Goal: Task Accomplishment & Management: Use online tool/utility

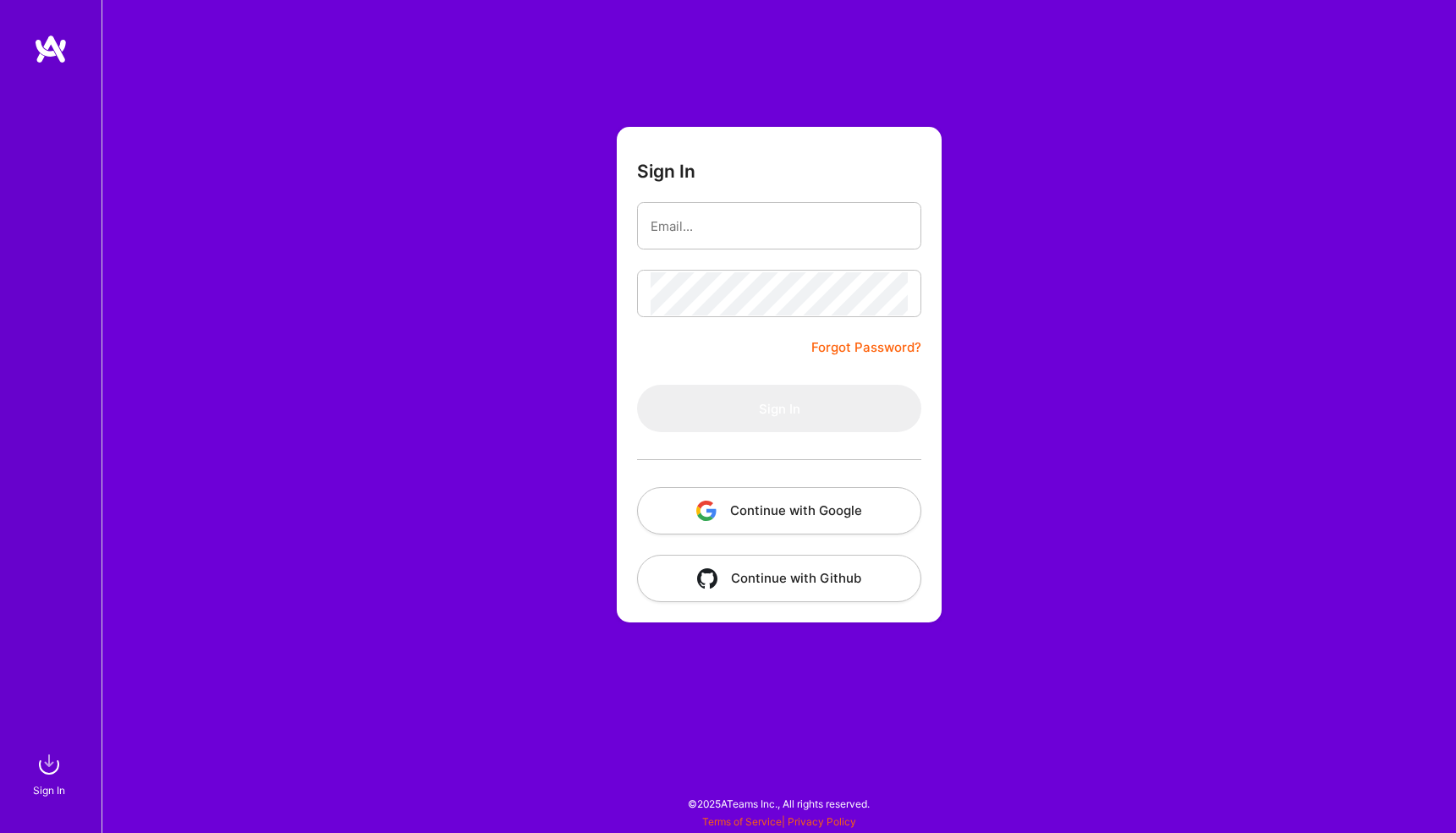
type input "[EMAIL_ADDRESS][DOMAIN_NAME]"
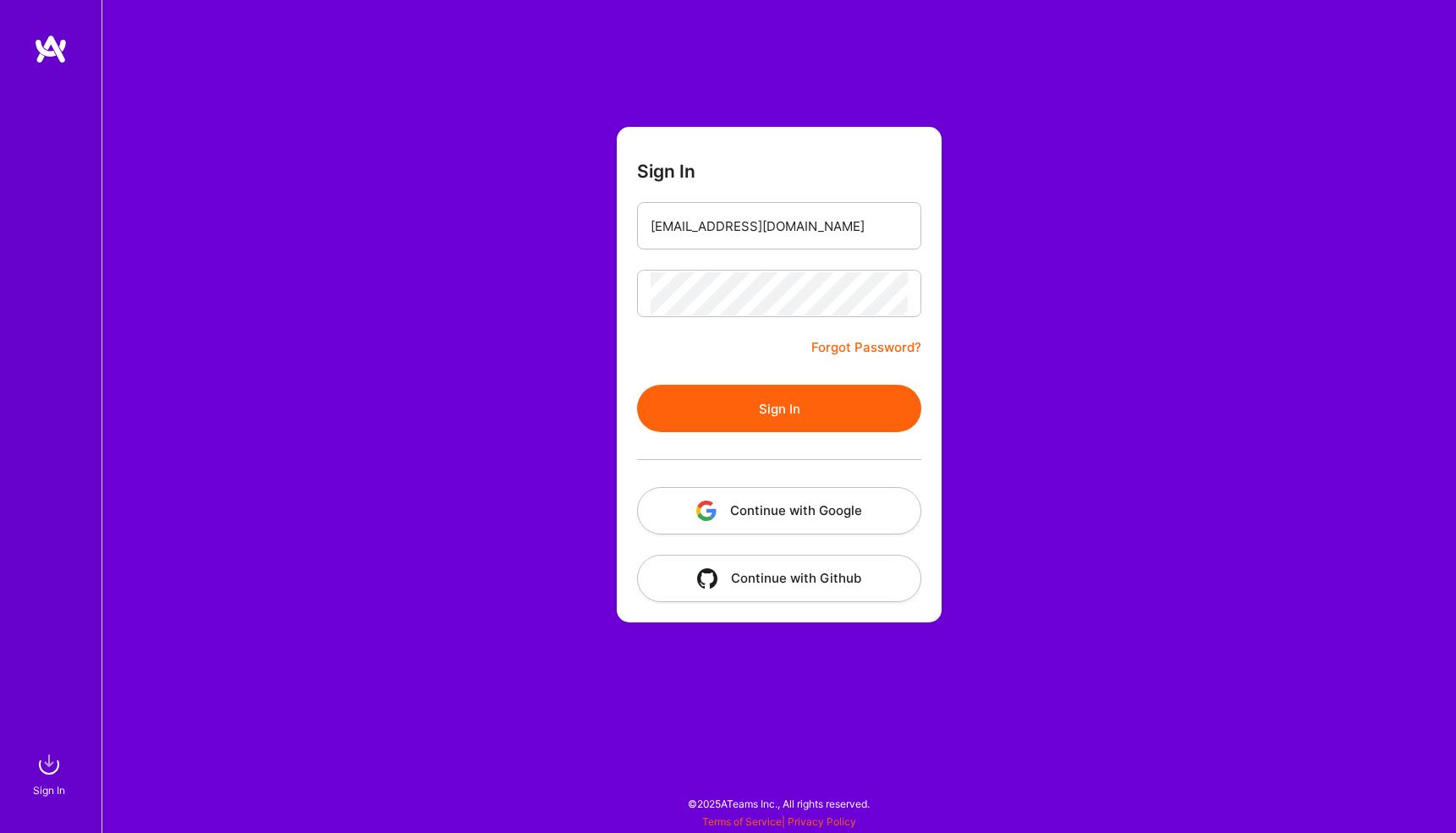
click at [748, 415] on button "Sign In" at bounding box center [779, 409] width 284 height 48
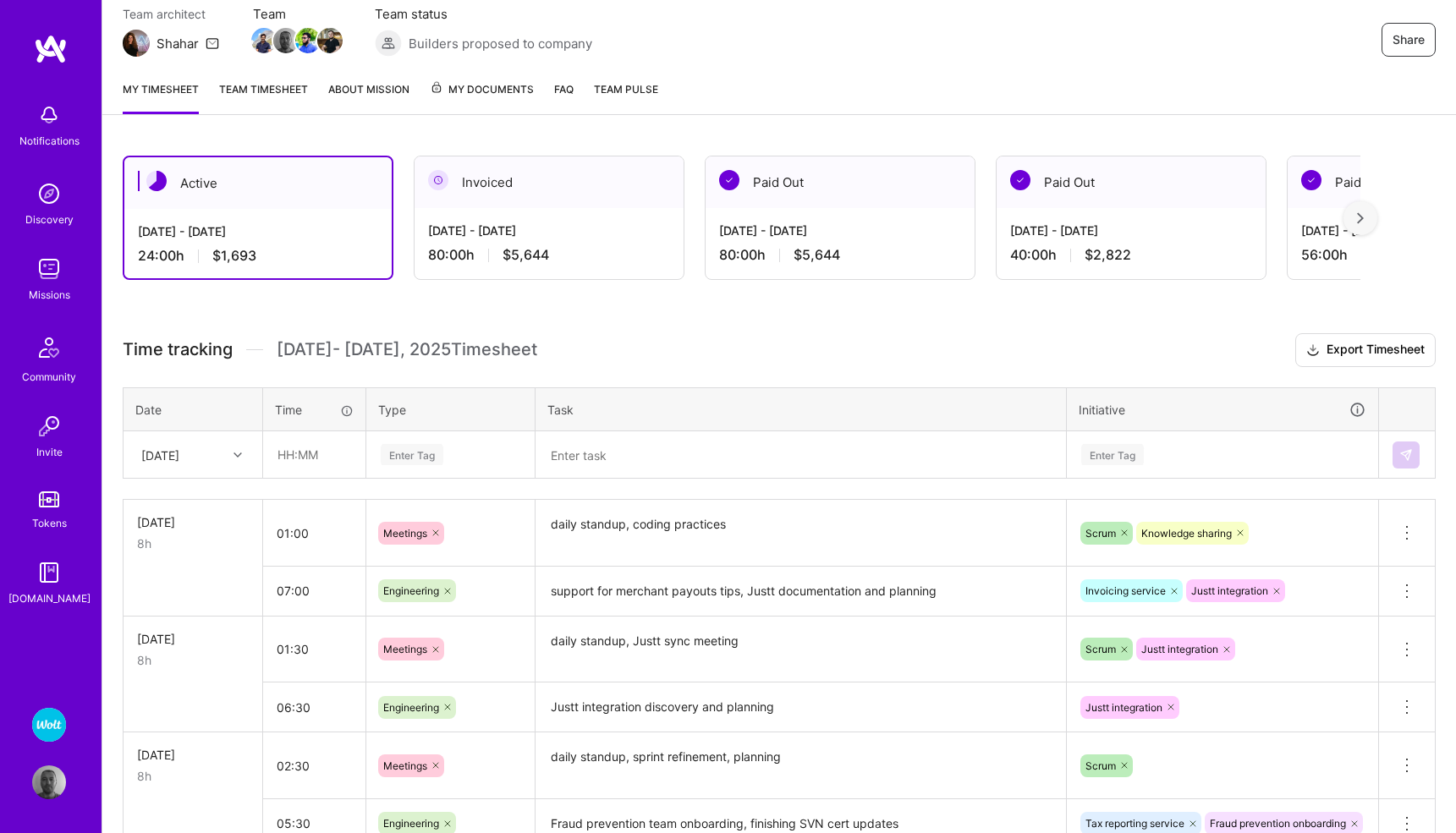
scroll to position [160, 0]
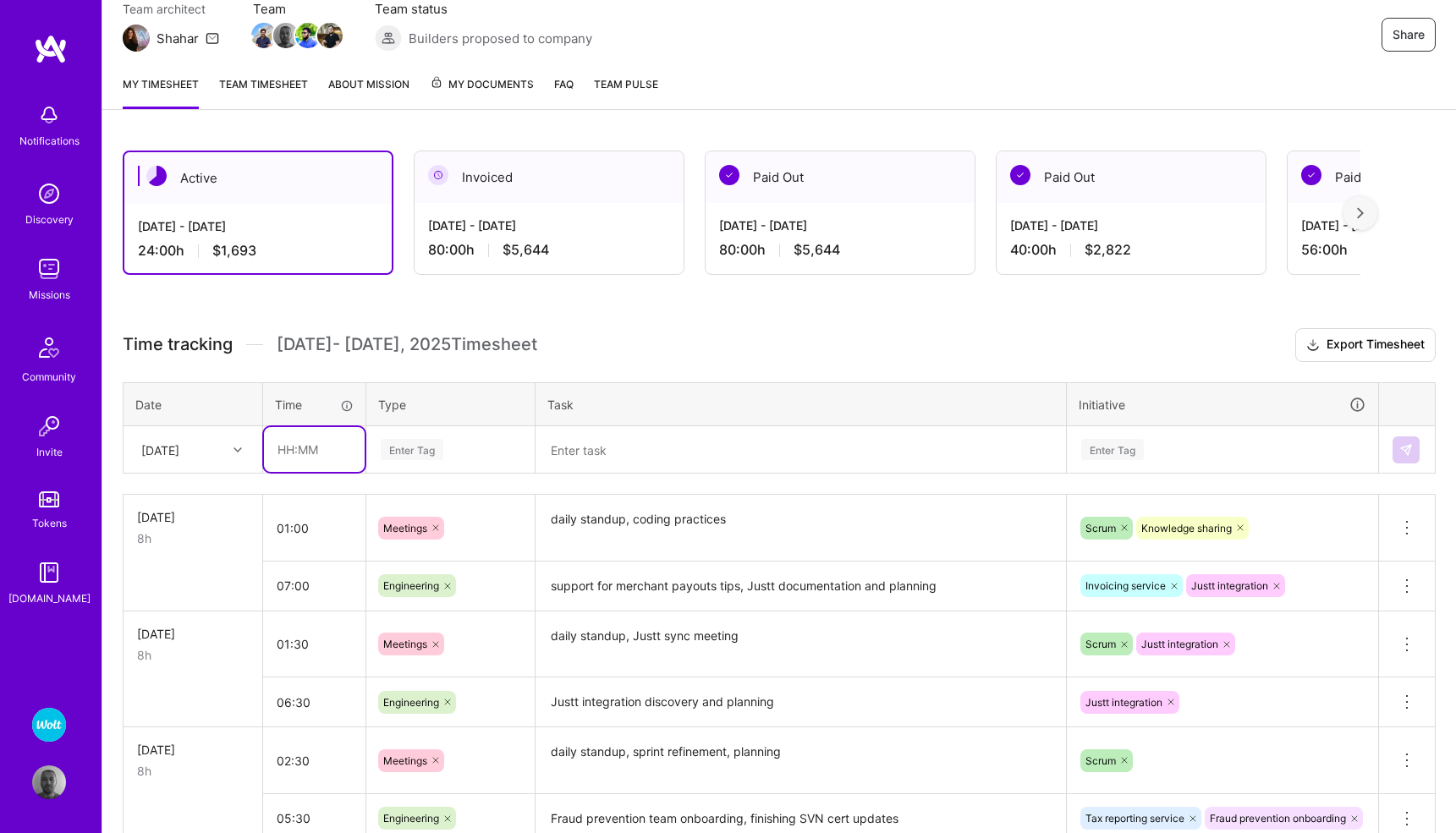
click at [301, 445] on input "text" at bounding box center [314, 449] width 101 height 45
type input "01:30"
click at [430, 447] on div "Enter Tag" at bounding box center [412, 449] width 63 height 26
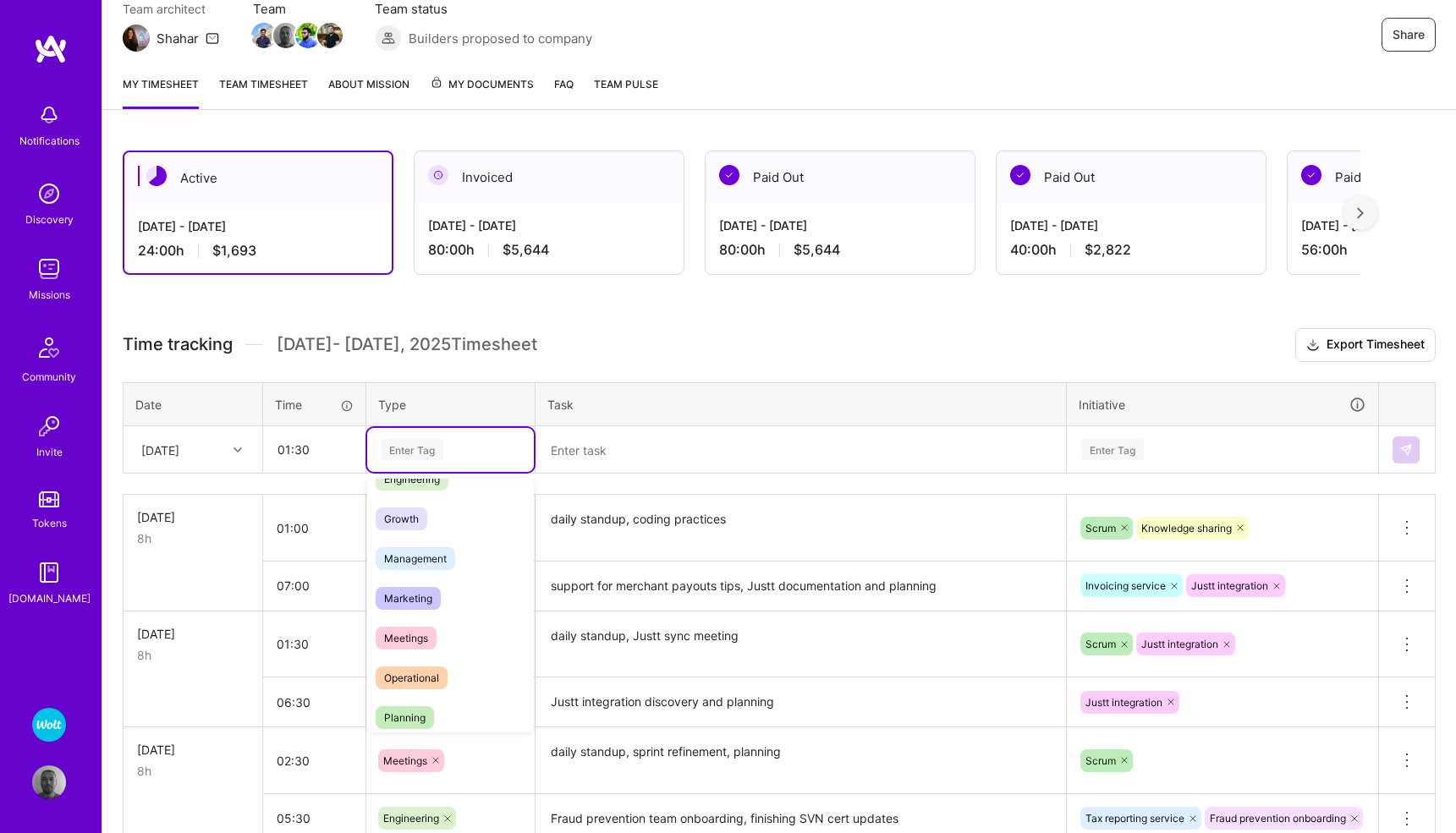
scroll to position [174, 0]
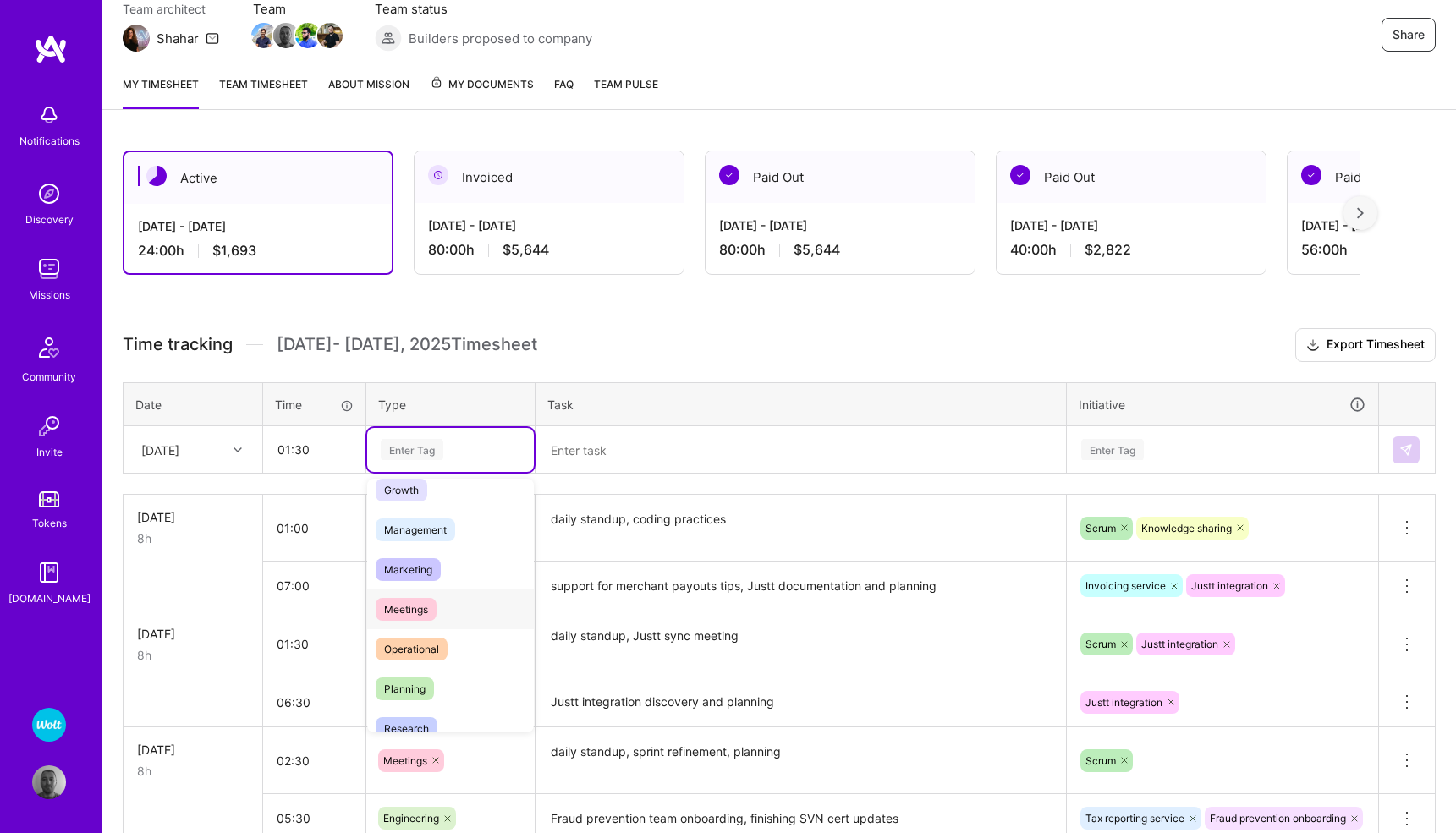
click at [413, 606] on span "Meetings" at bounding box center [406, 609] width 61 height 23
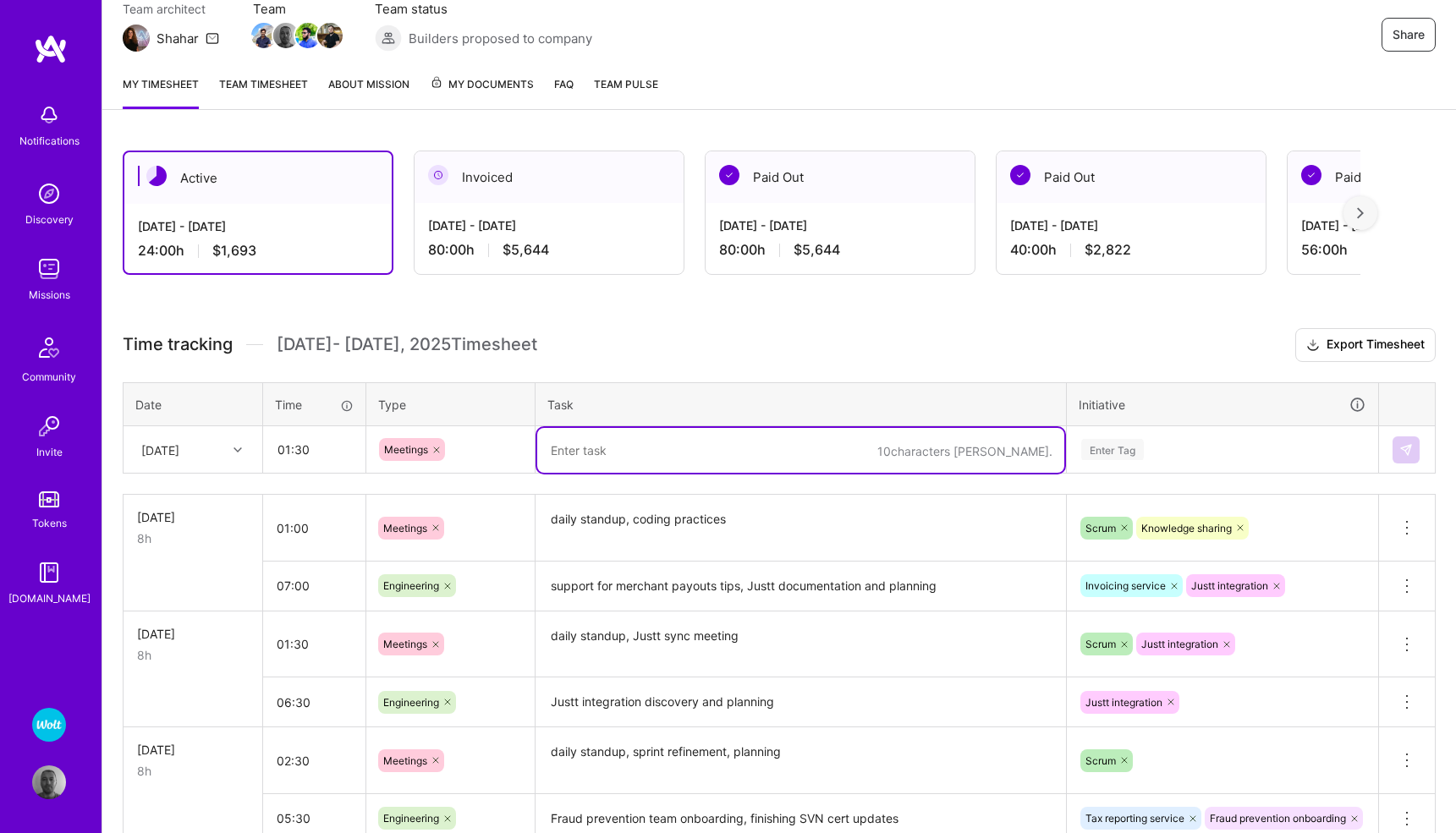
click at [604, 444] on textarea at bounding box center [800, 450] width 527 height 45
type textarea "daily standup, sprint refinement"
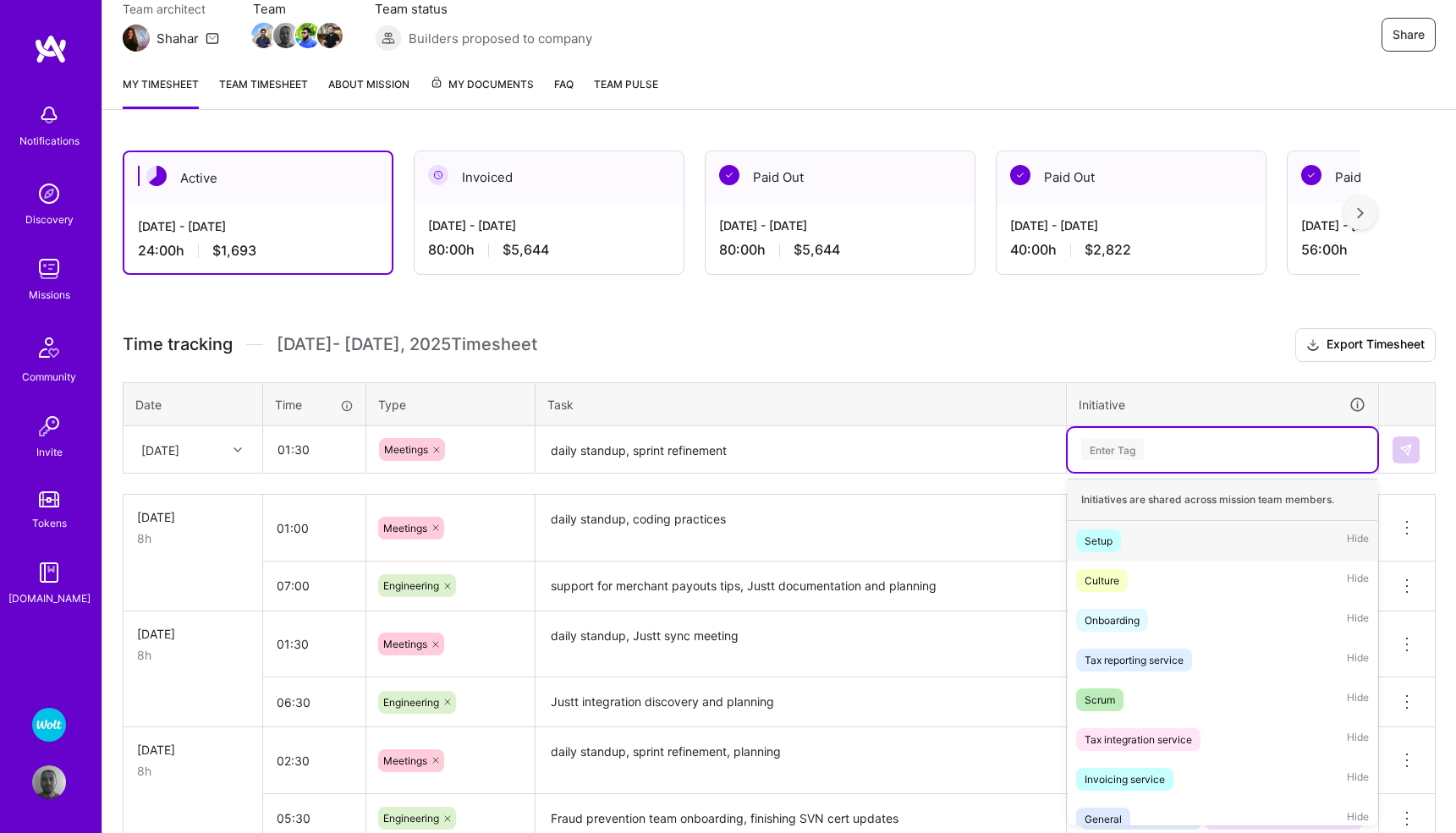
click at [1108, 450] on div "Enter Tag" at bounding box center [1112, 449] width 63 height 26
click at [1097, 700] on div "Scrum" at bounding box center [1100, 700] width 31 height 18
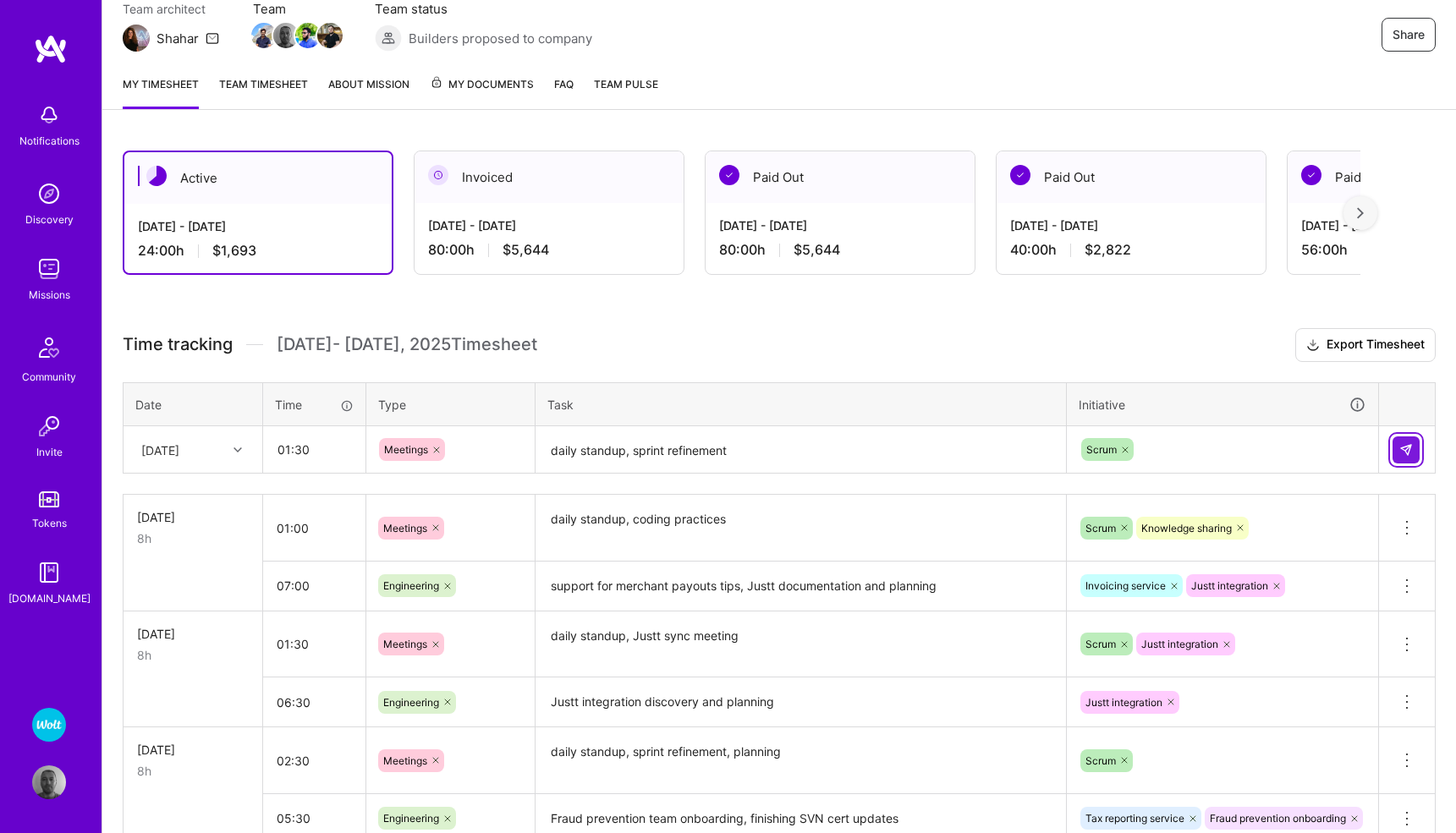
click at [1411, 443] on img at bounding box center [1406, 450] width 14 height 14
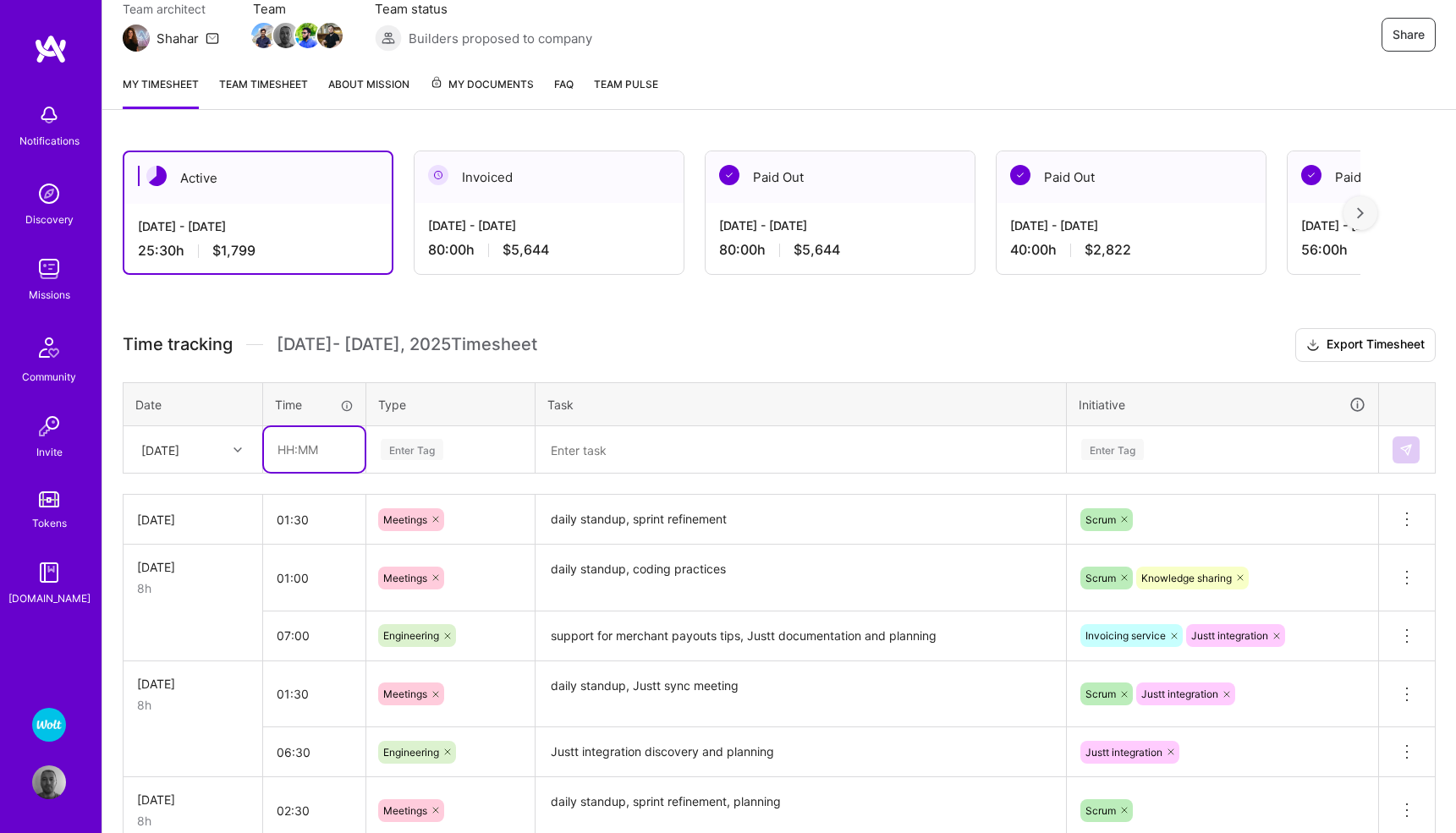
click at [294, 436] on input "text" at bounding box center [314, 449] width 101 height 45
type input "06:30"
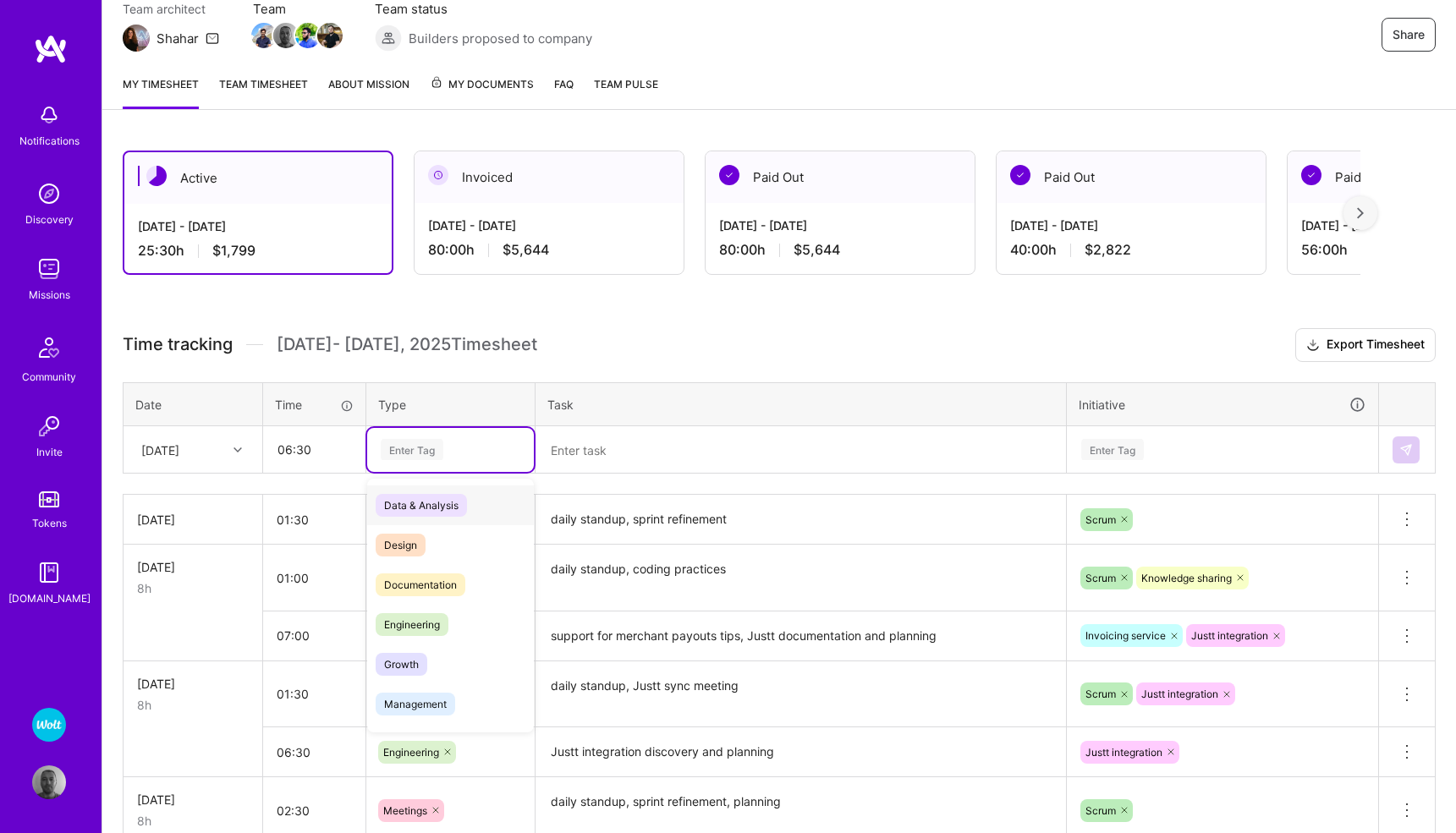
click at [412, 448] on div "Enter Tag" at bounding box center [412, 449] width 63 height 26
click at [413, 620] on span "Engineering" at bounding box center [412, 624] width 73 height 23
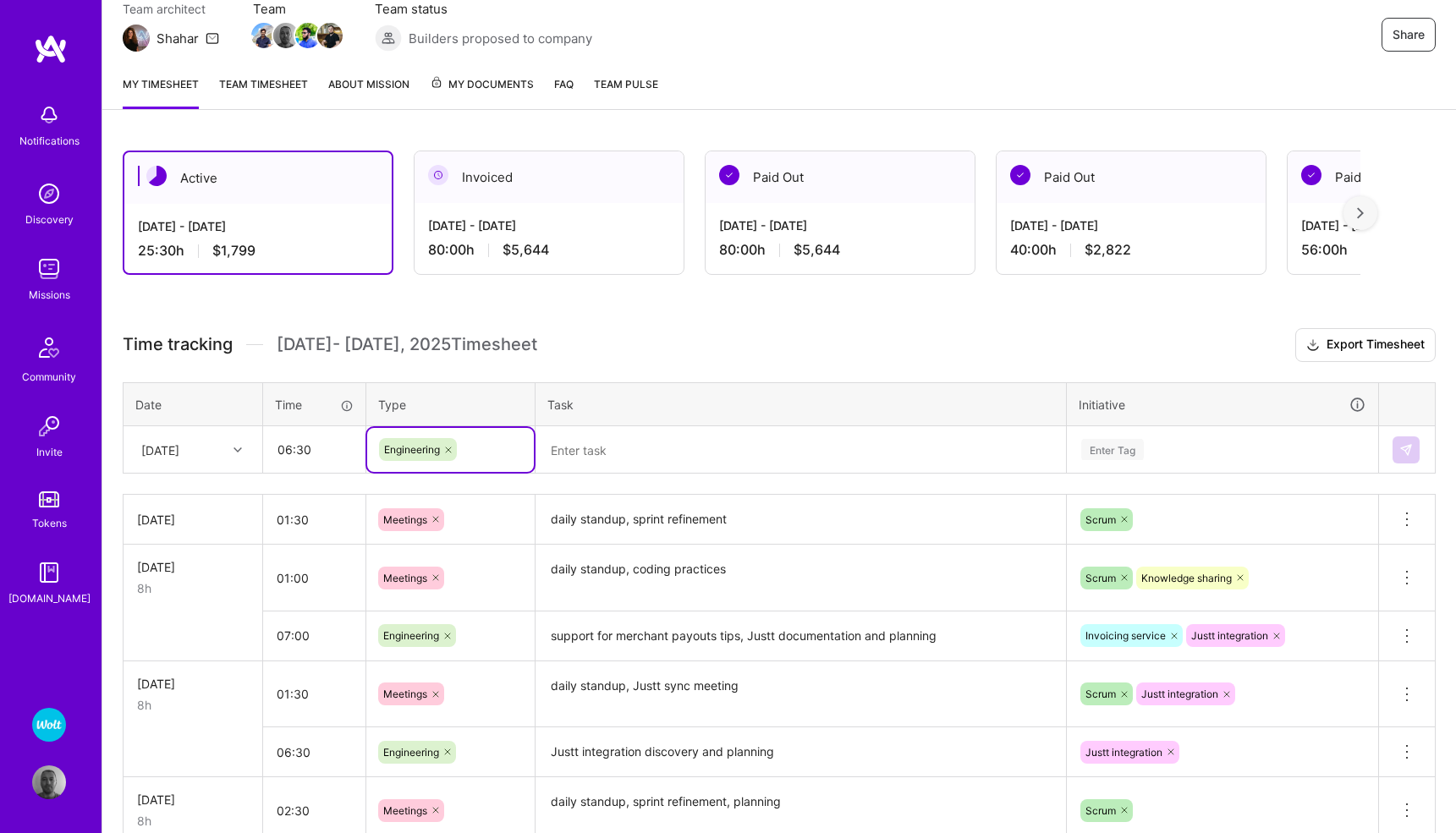
click at [625, 451] on textarea at bounding box center [800, 450] width 527 height 45
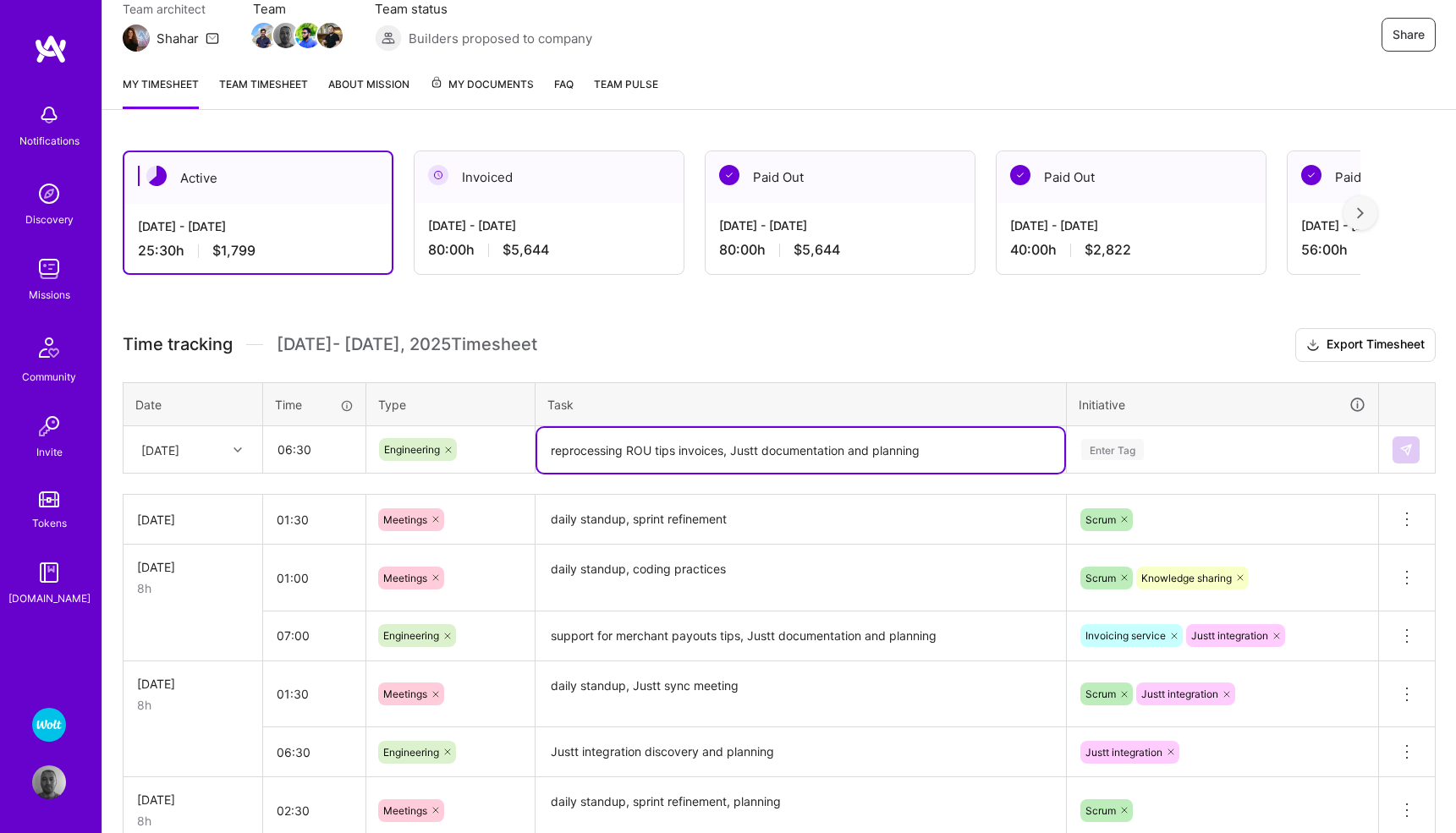
type textarea "reprocessing ROU tips invoices, Justt documentation and planning"
click at [1119, 451] on div "Enter Tag" at bounding box center [1112, 449] width 63 height 26
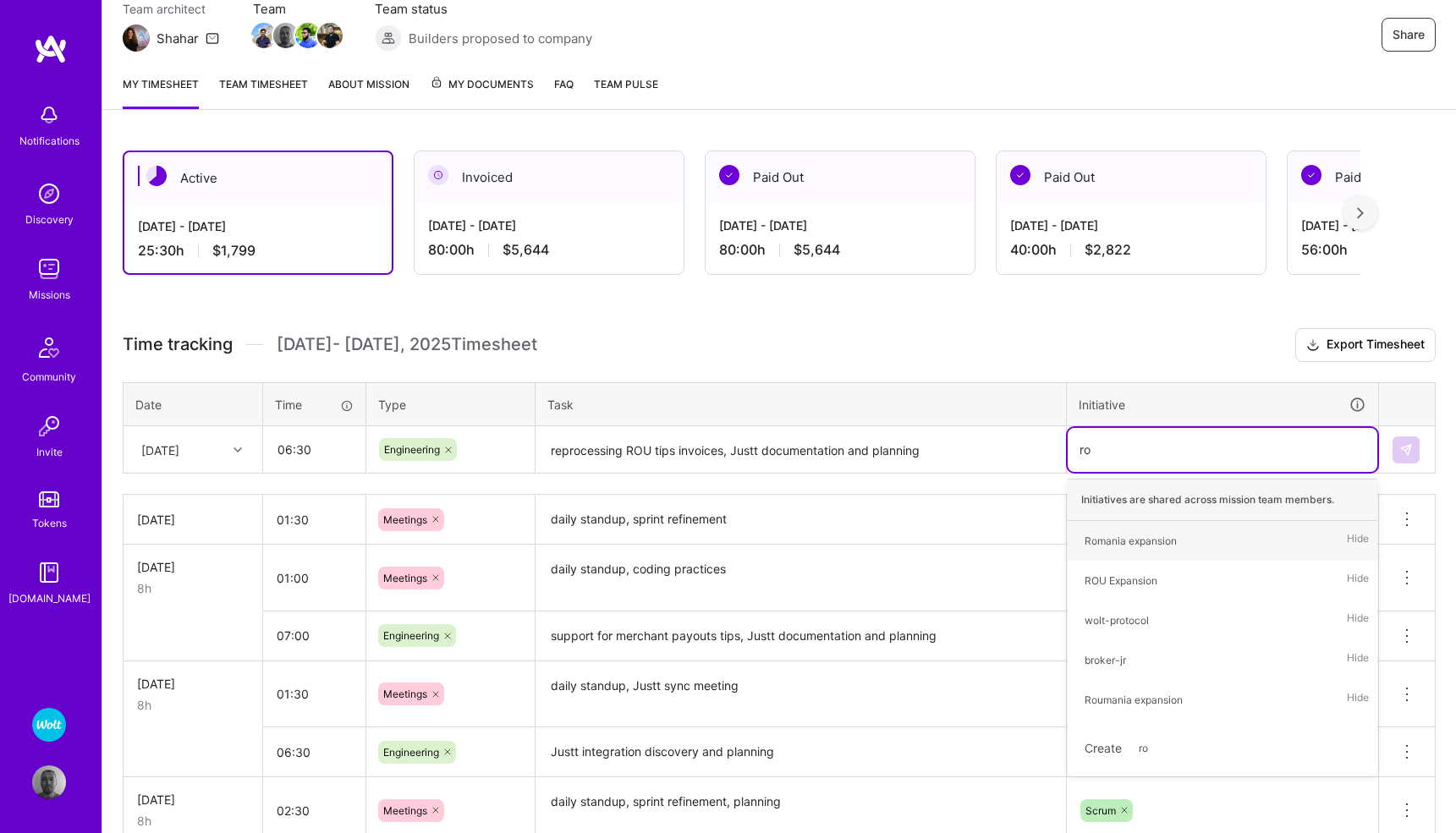
type input "rou"
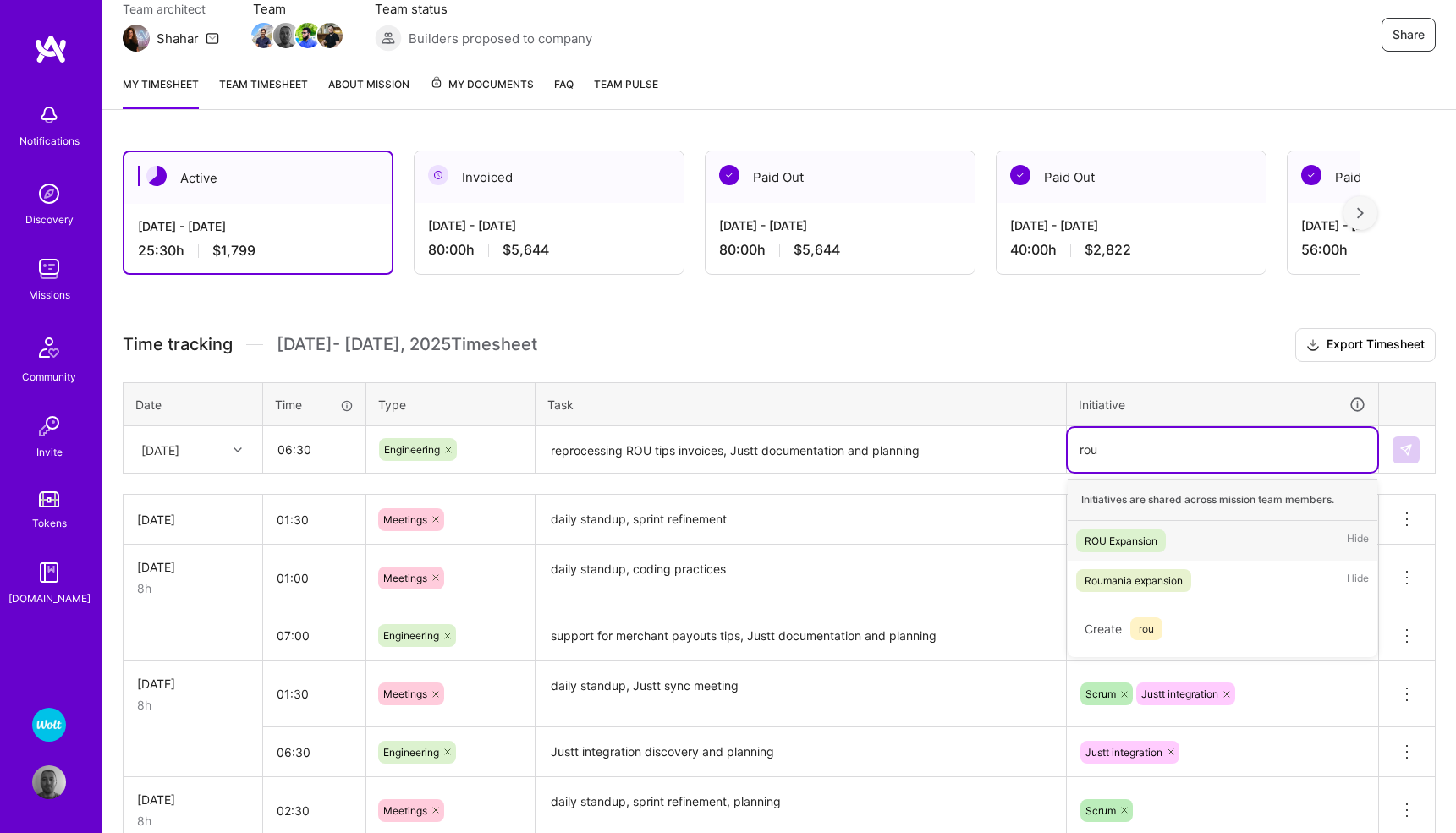
click at [1125, 529] on span "ROU Expansion" at bounding box center [1121, 540] width 90 height 23
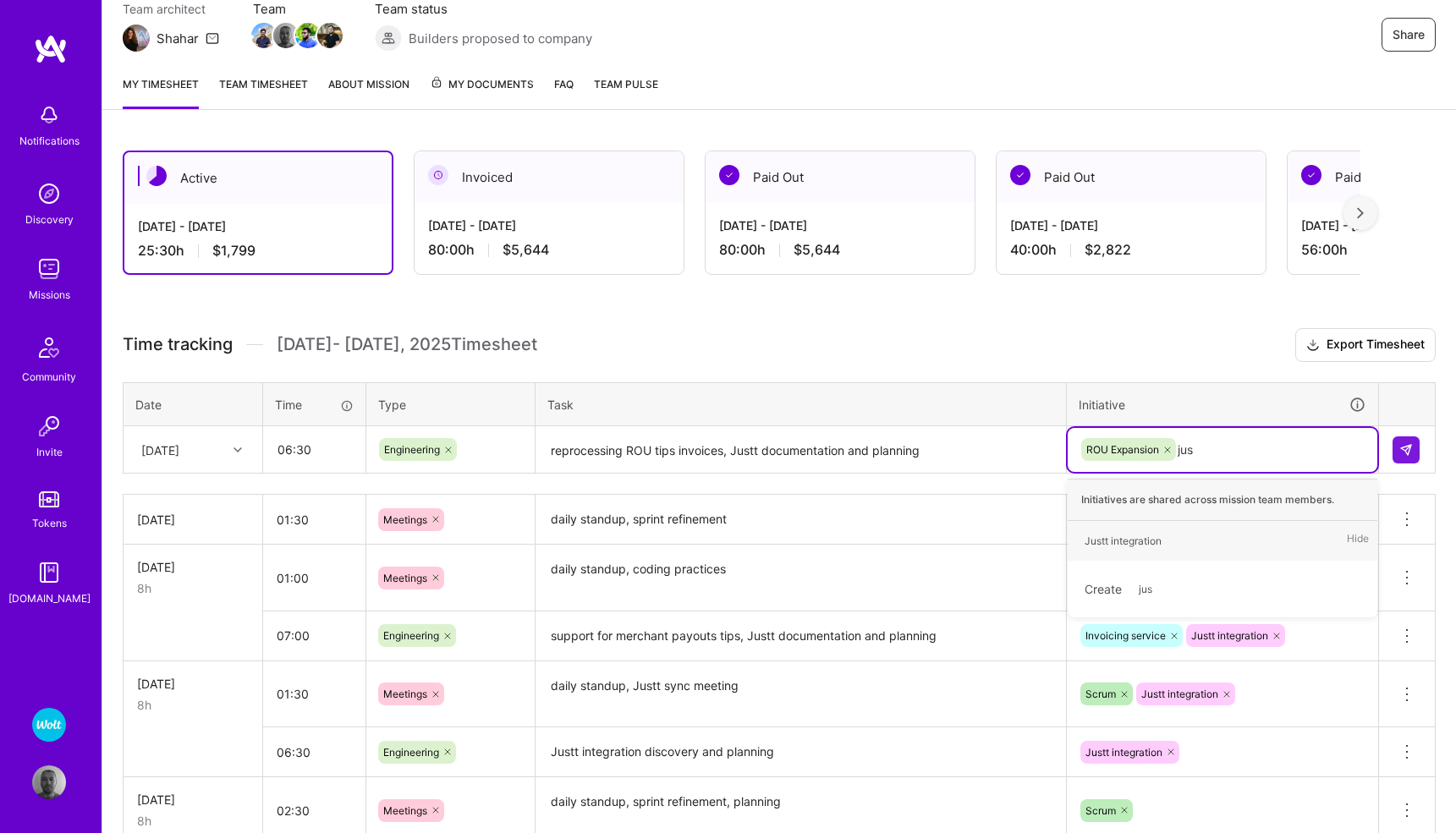
type input "just"
click at [1140, 545] on div "Justt integration" at bounding box center [1123, 540] width 77 height 18
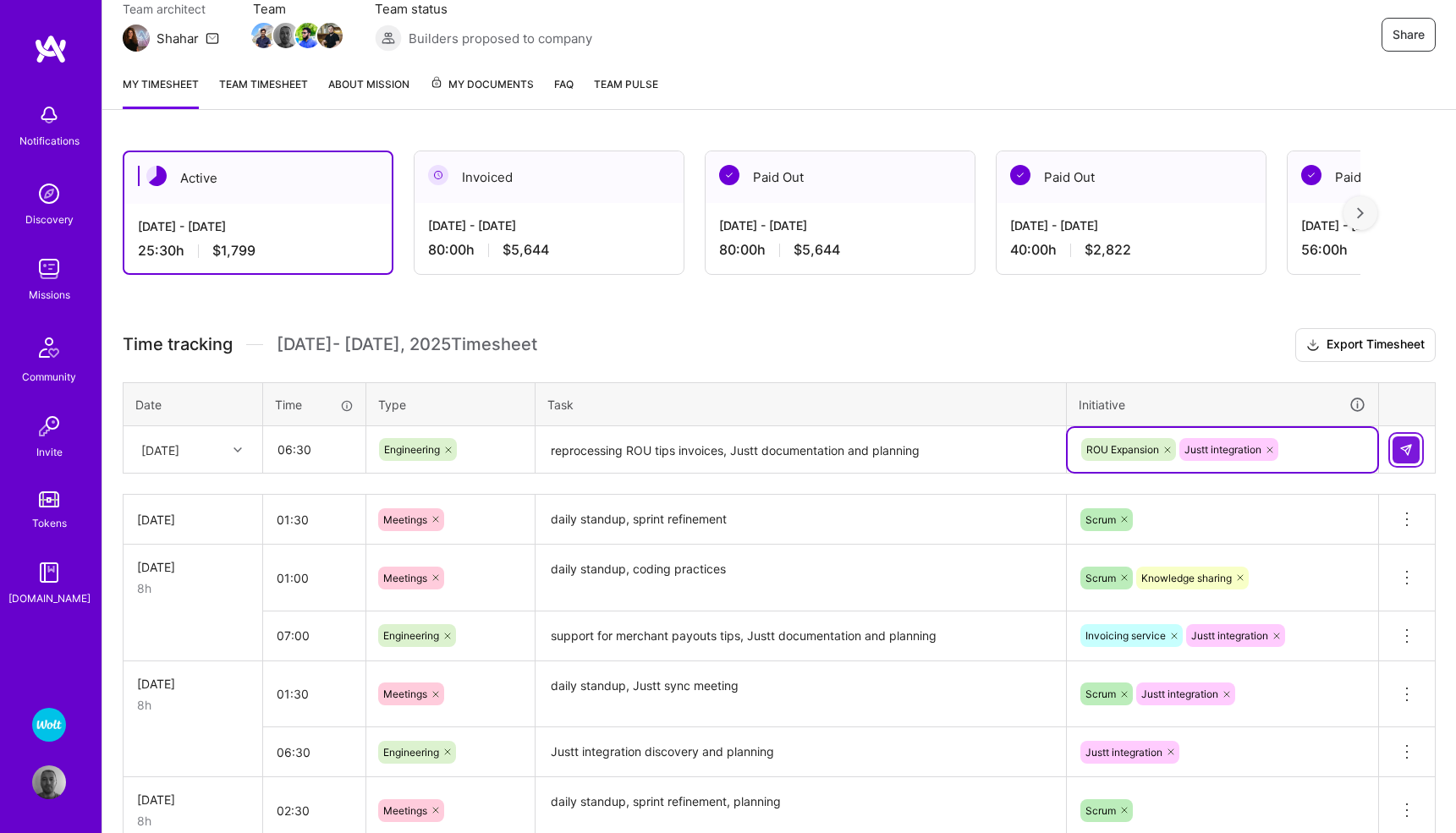
click at [1397, 447] on button at bounding box center [1406, 450] width 27 height 27
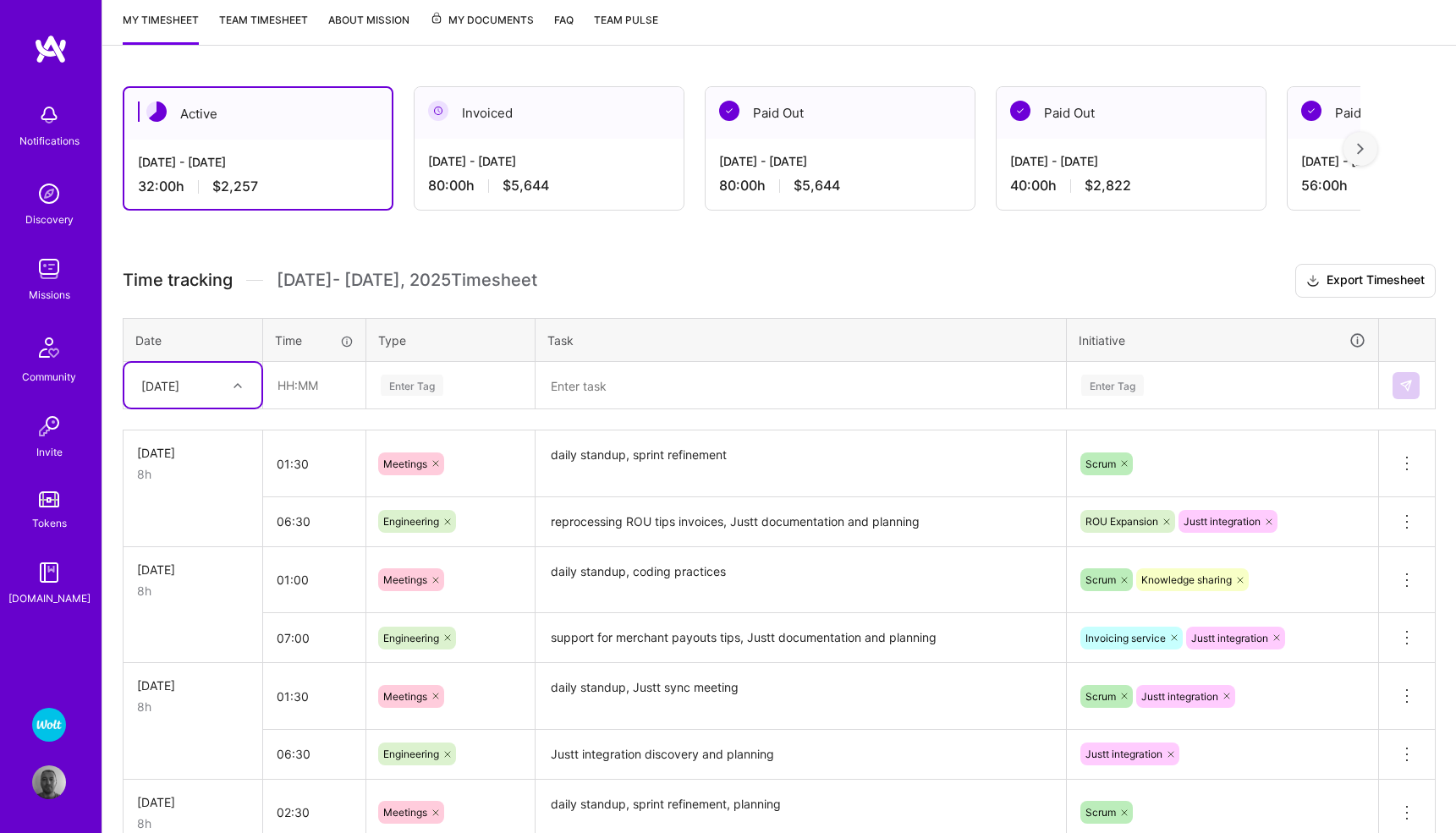
scroll to position [140, 0]
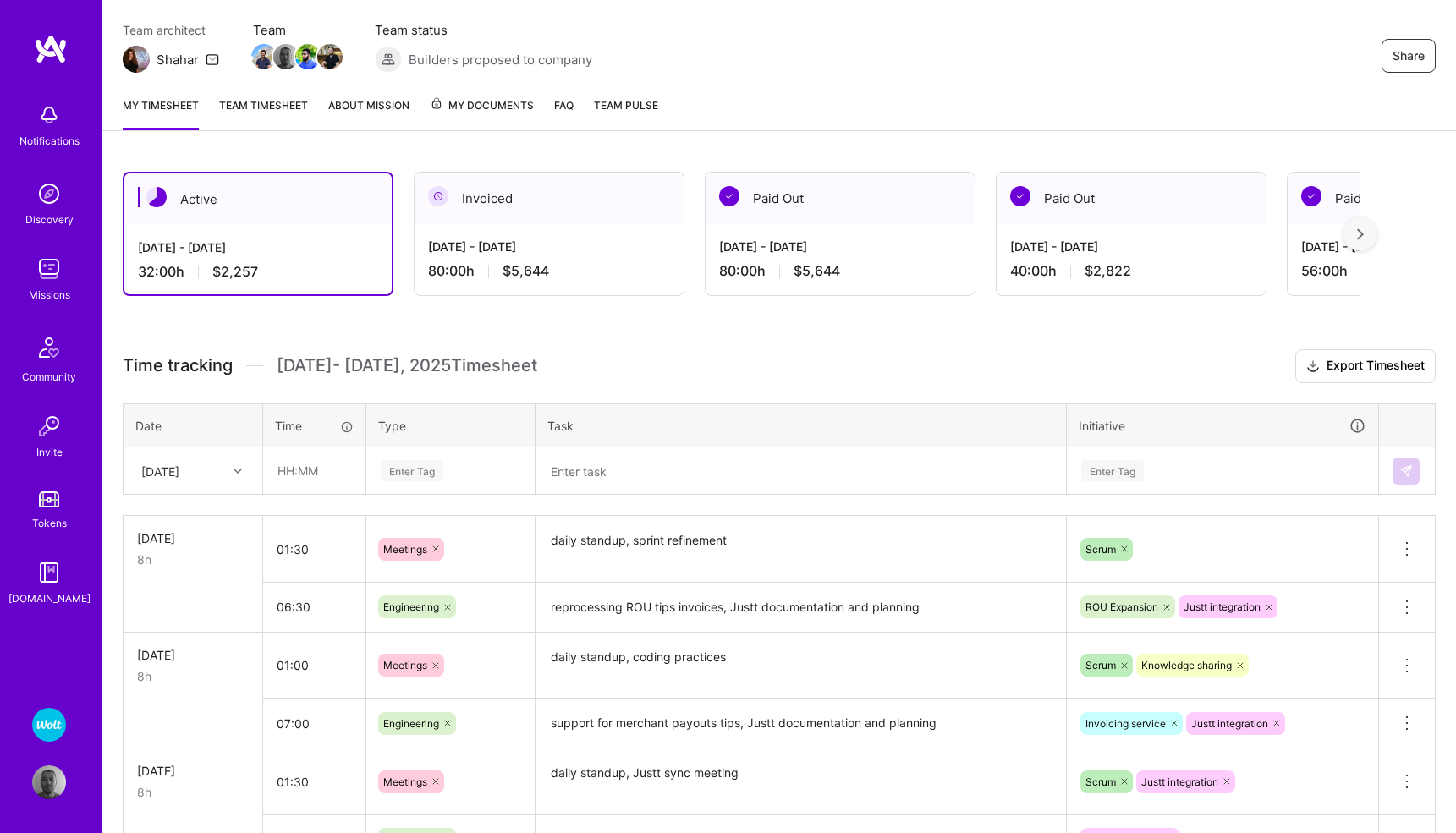
click at [493, 193] on div "Invoiced" at bounding box center [549, 198] width 269 height 52
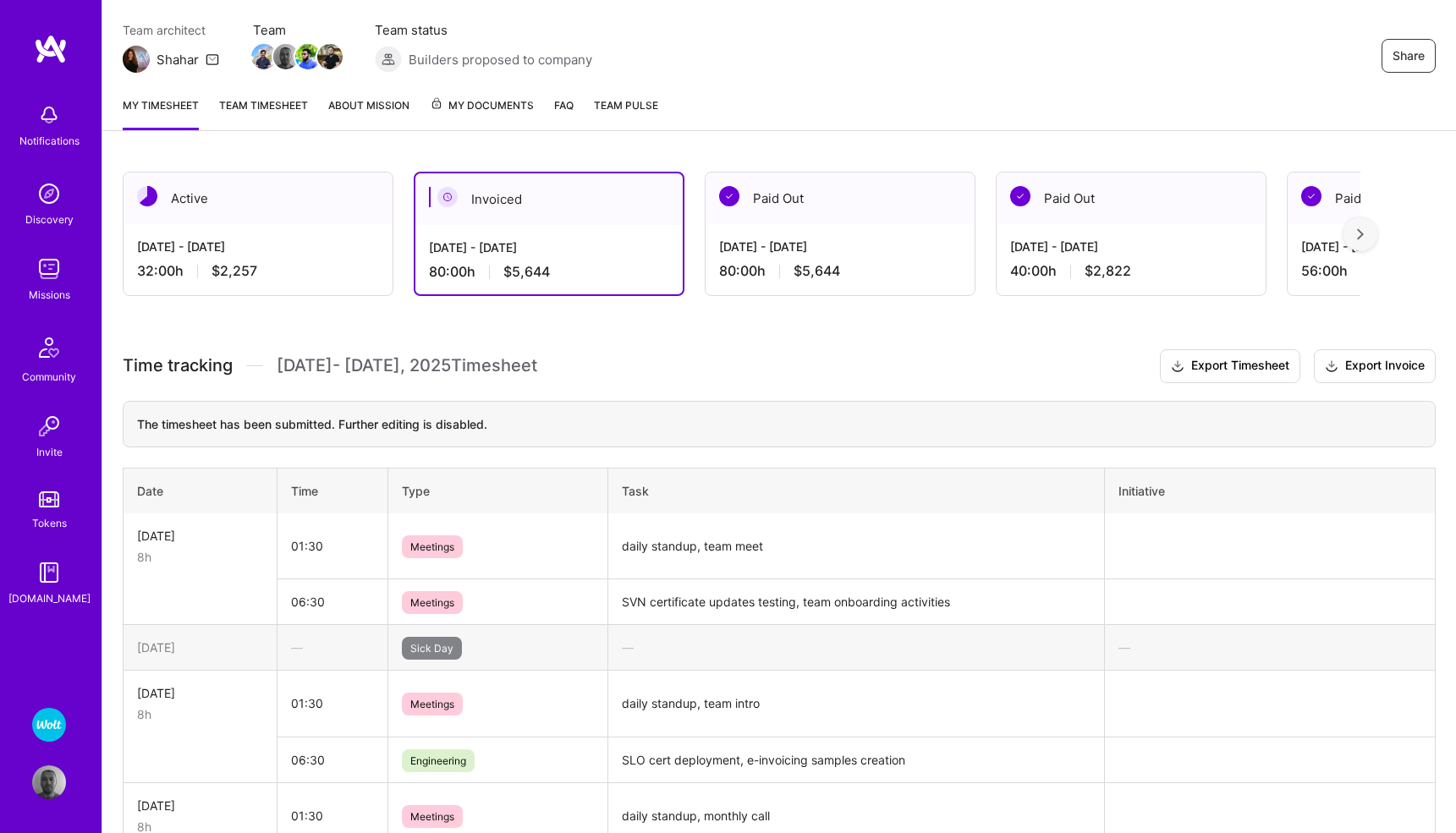
click at [467, 108] on span "My Documents" at bounding box center [481, 106] width 104 height 19
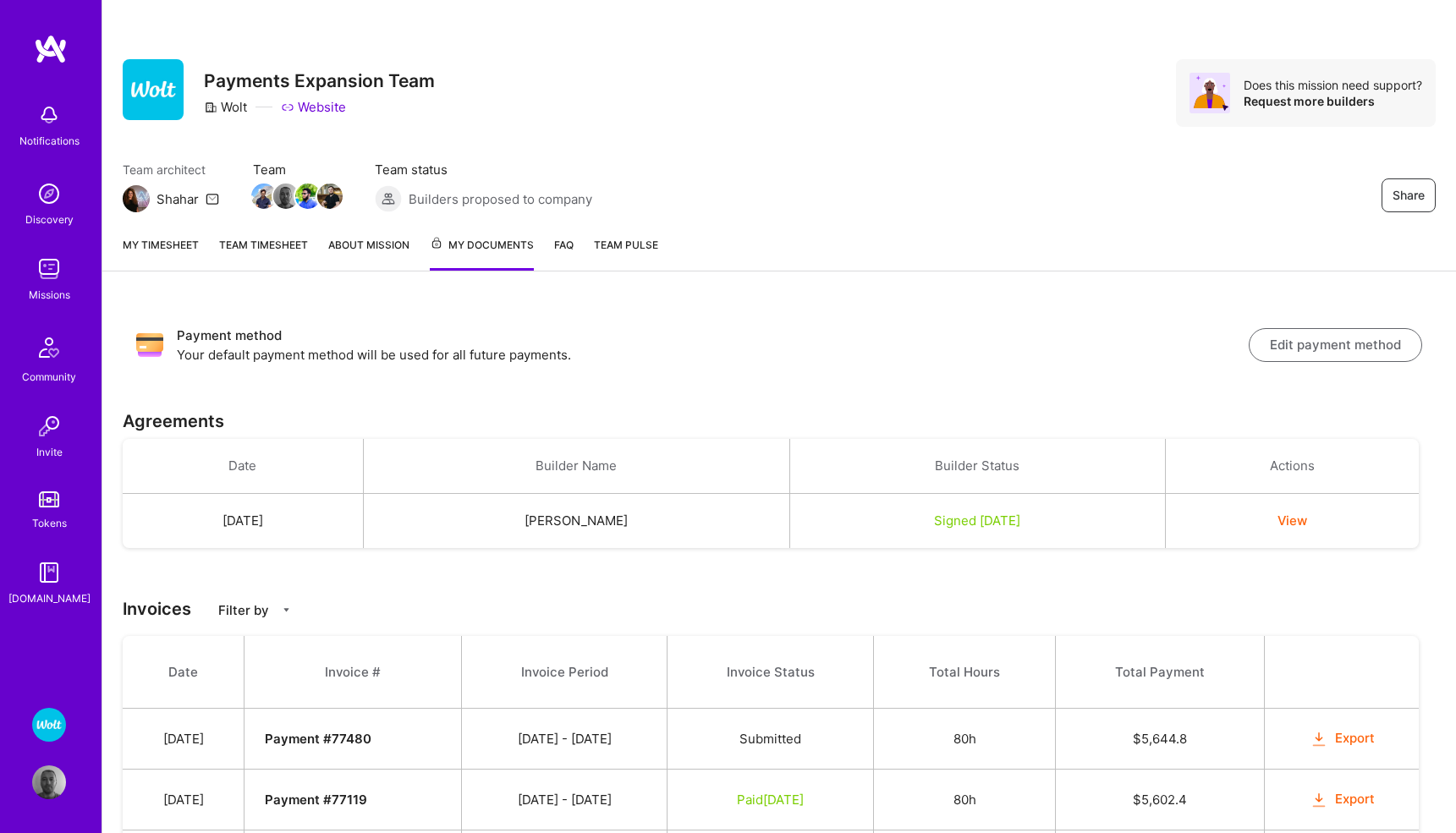
click at [156, 249] on link "My timesheet" at bounding box center [161, 253] width 76 height 35
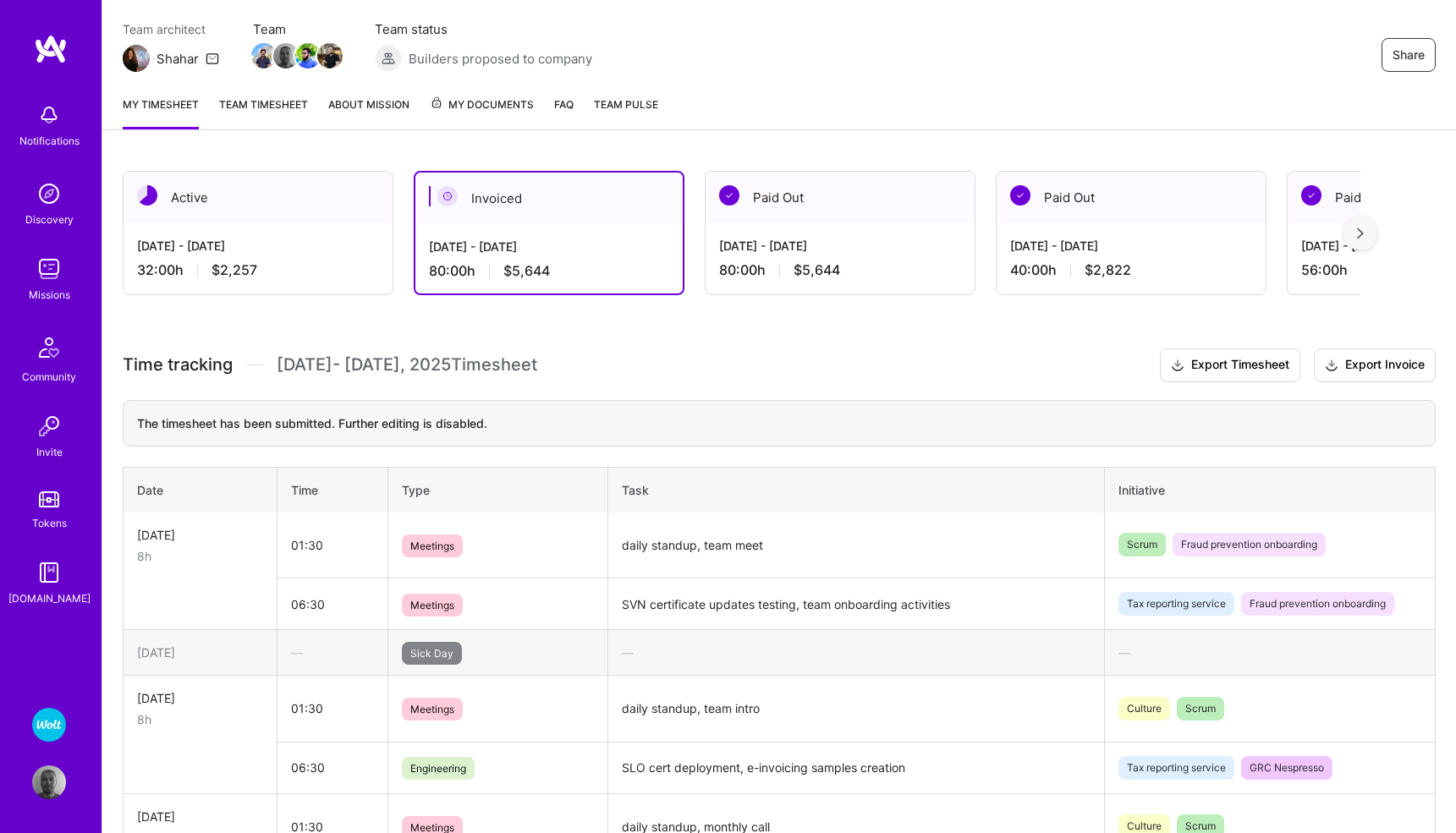
scroll to position [192, 0]
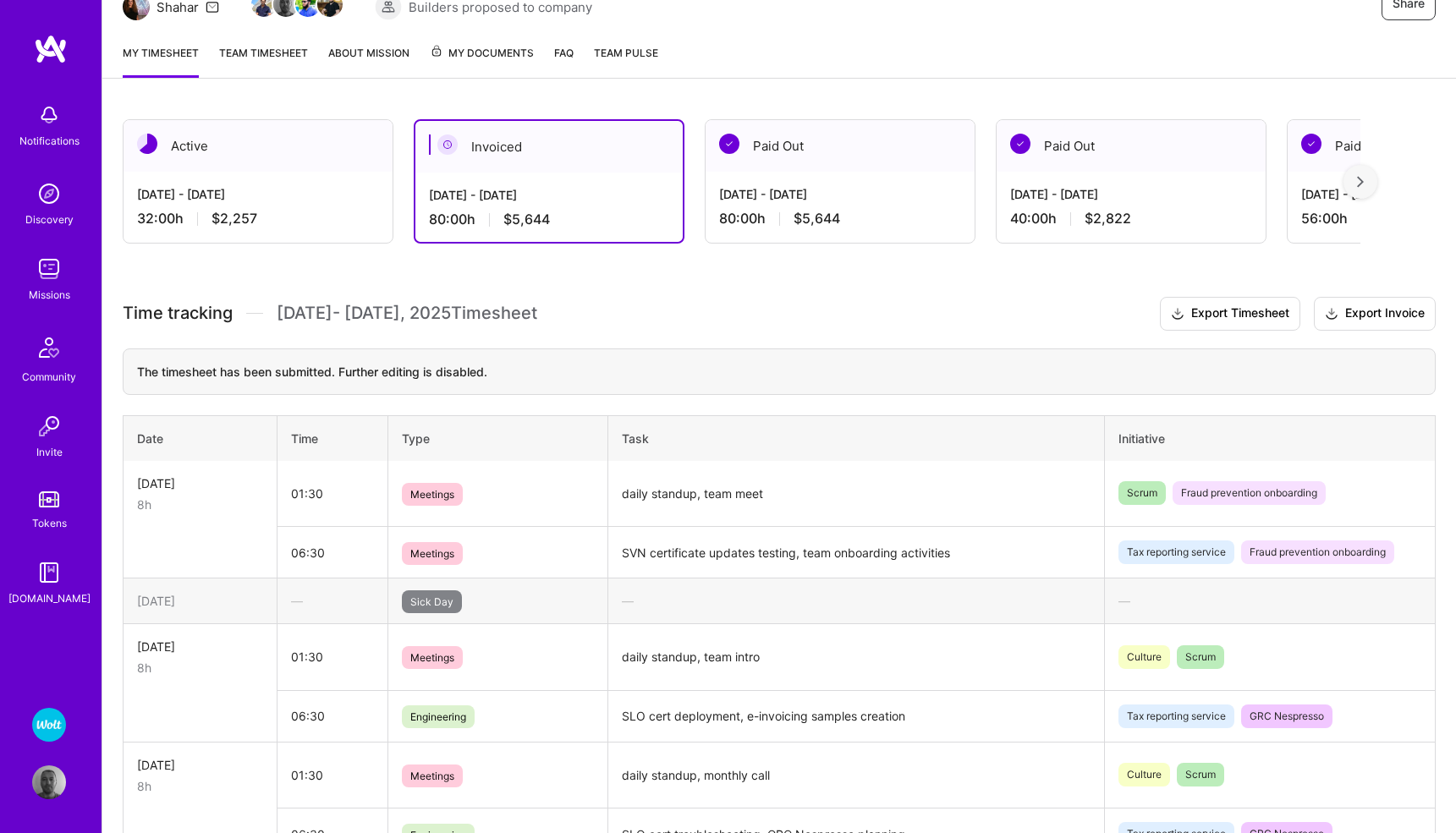
click at [244, 148] on div "Active" at bounding box center [258, 146] width 269 height 52
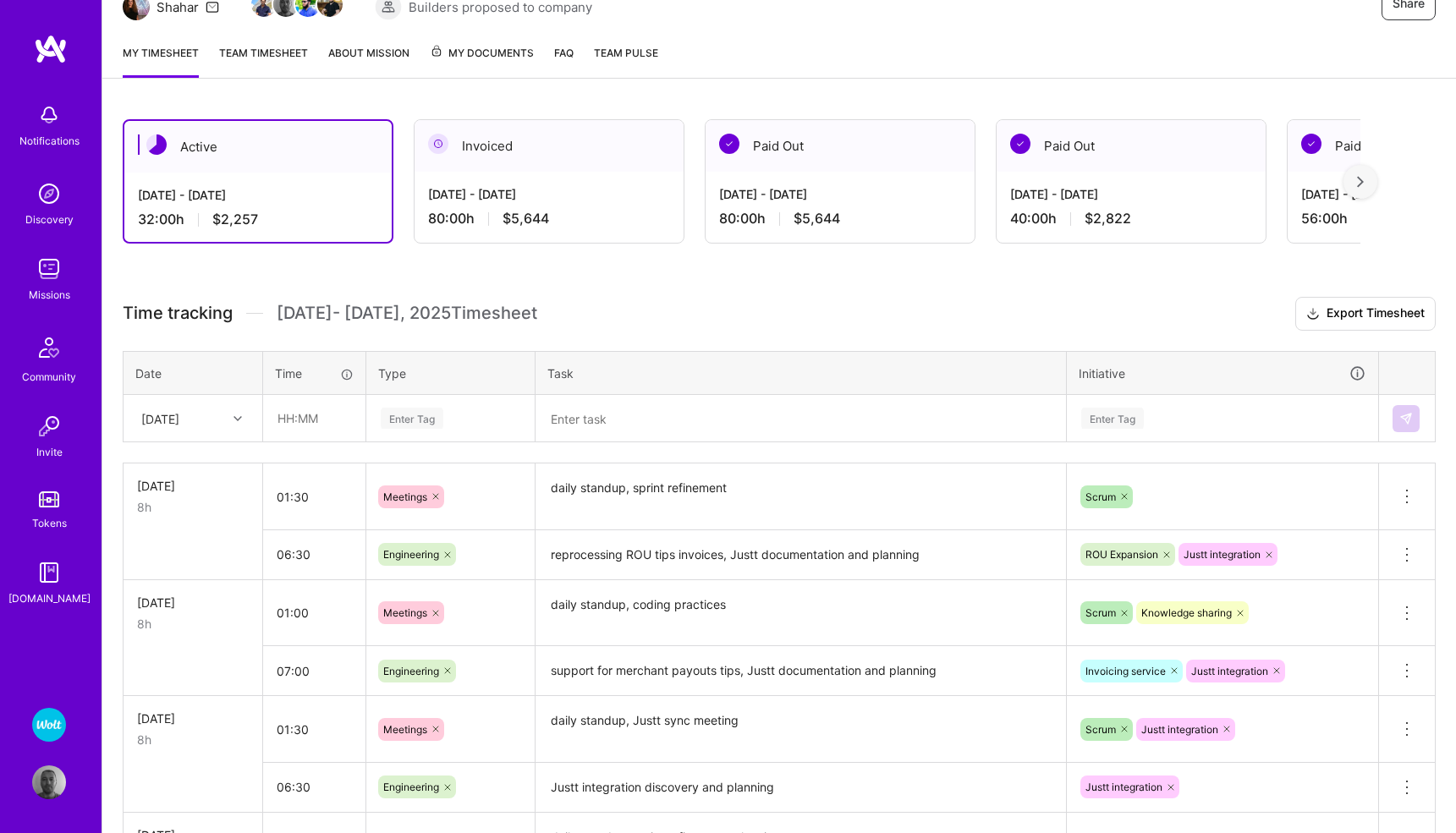
click at [517, 141] on div "Invoiced" at bounding box center [549, 146] width 269 height 52
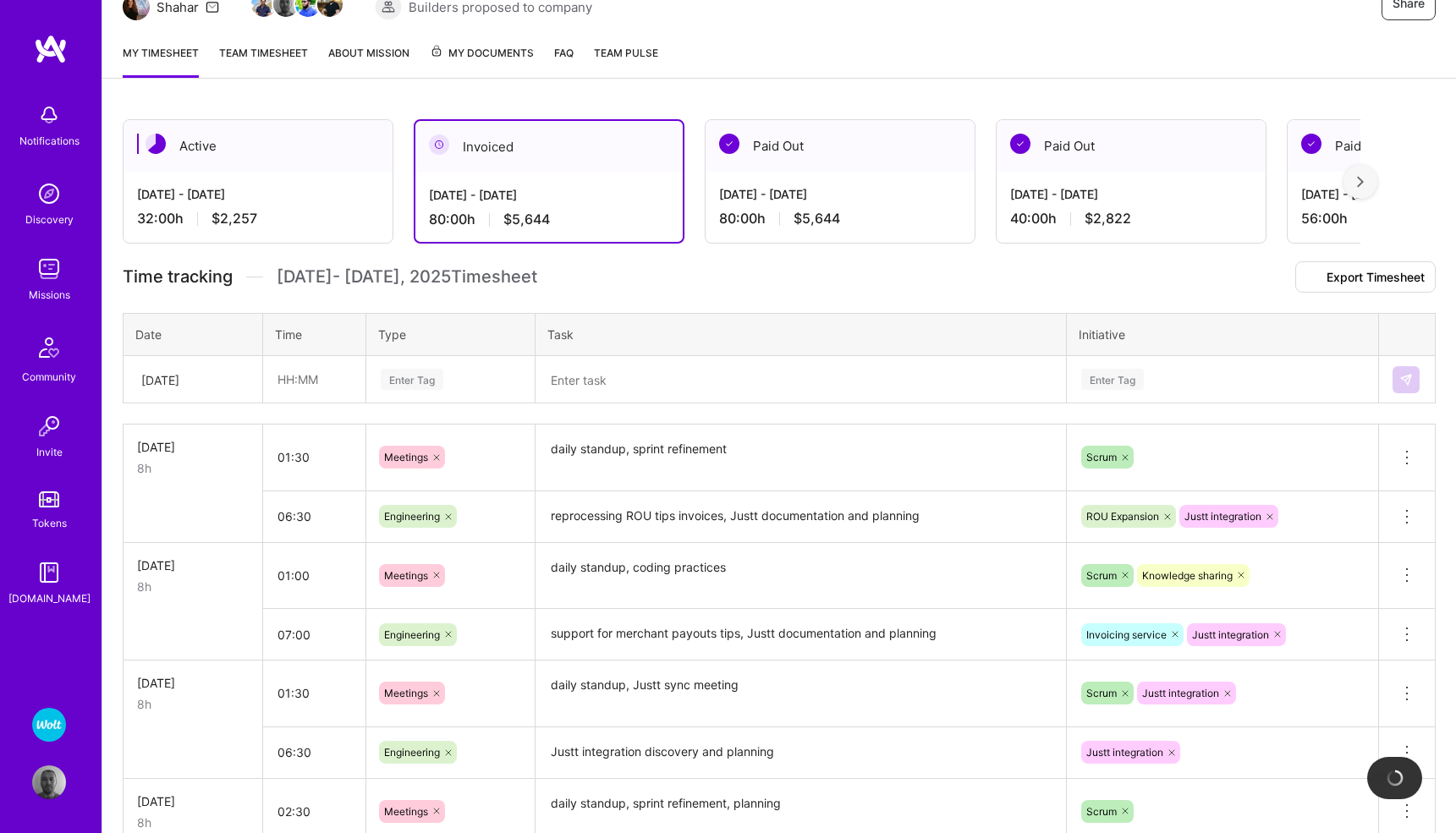
scroll to position [0, 0]
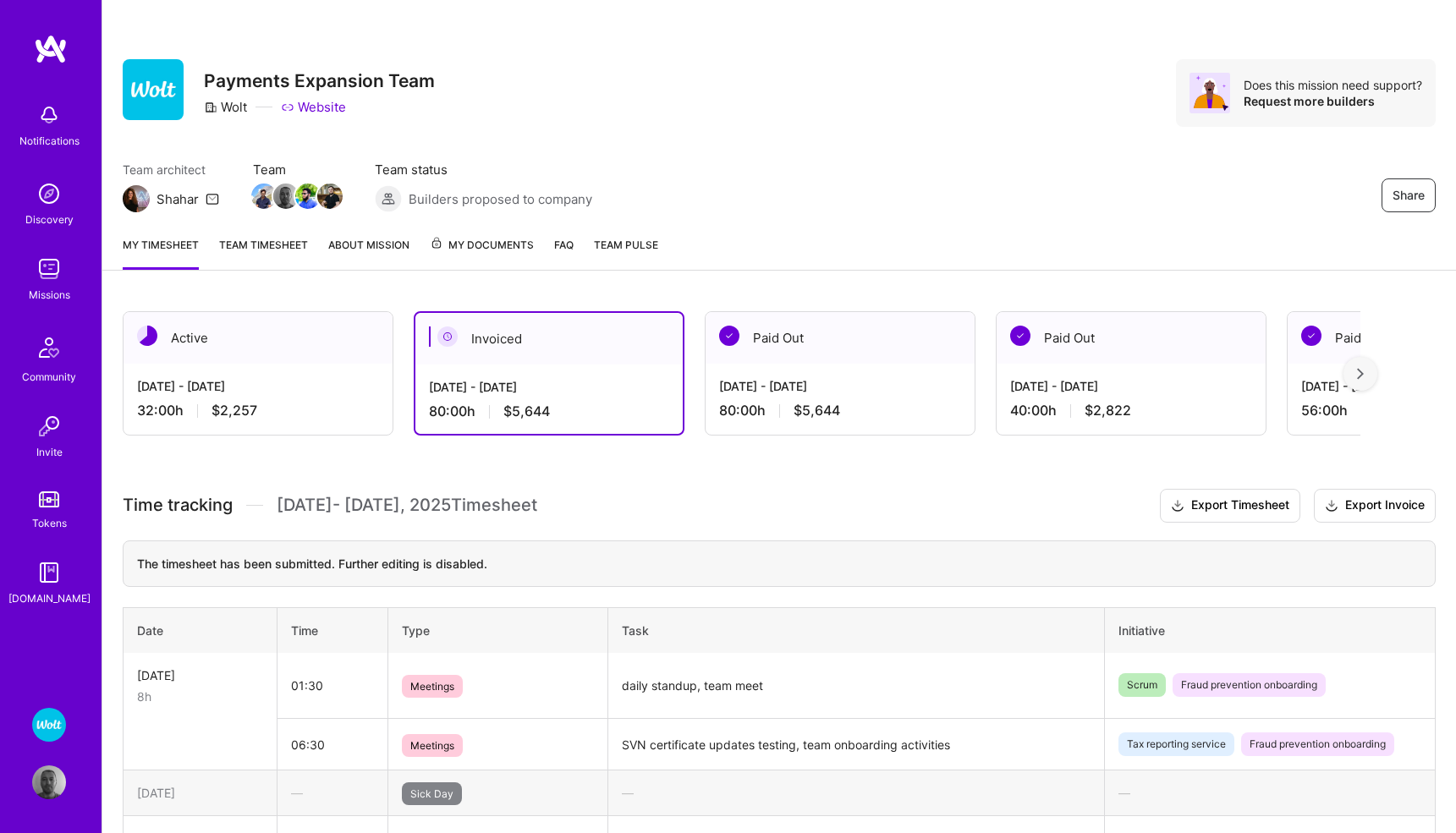
click at [524, 741] on td "Meetings" at bounding box center [498, 744] width 221 height 52
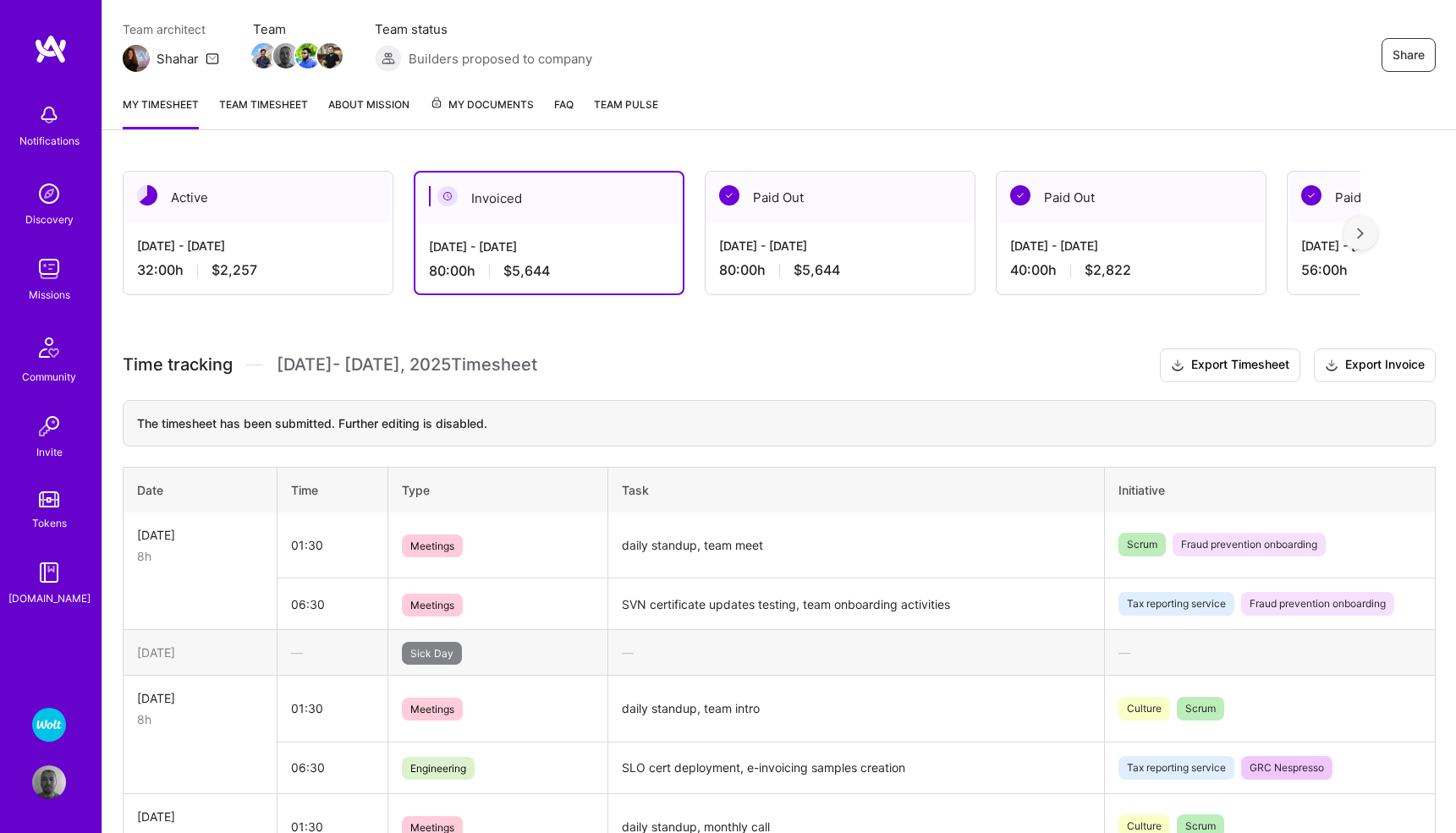
scroll to position [148, 0]
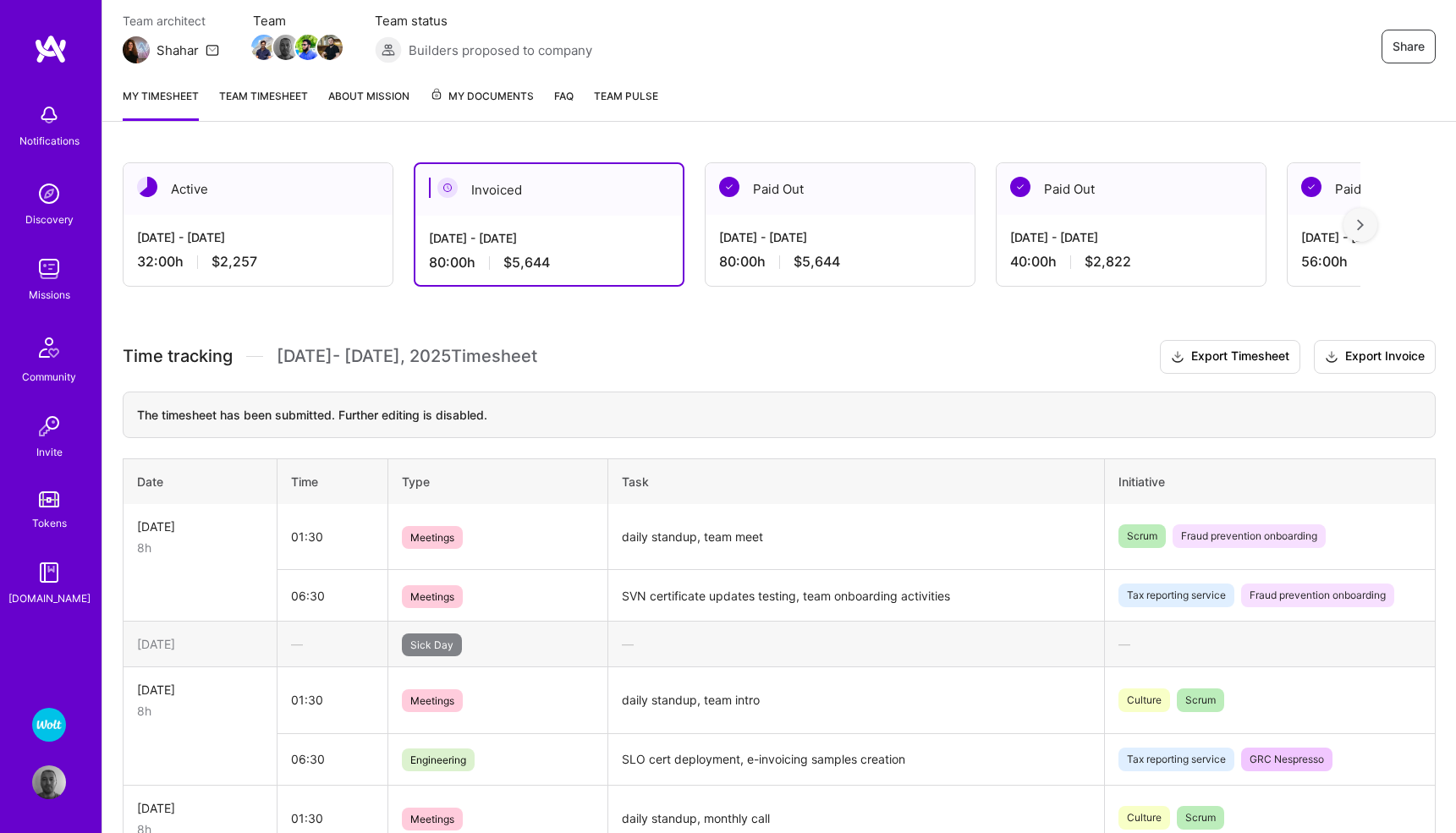
click at [713, 598] on td "SVN certificate updates testing, team onboarding activities" at bounding box center [856, 595] width 496 height 52
click at [188, 186] on div "Active" at bounding box center [258, 188] width 269 height 52
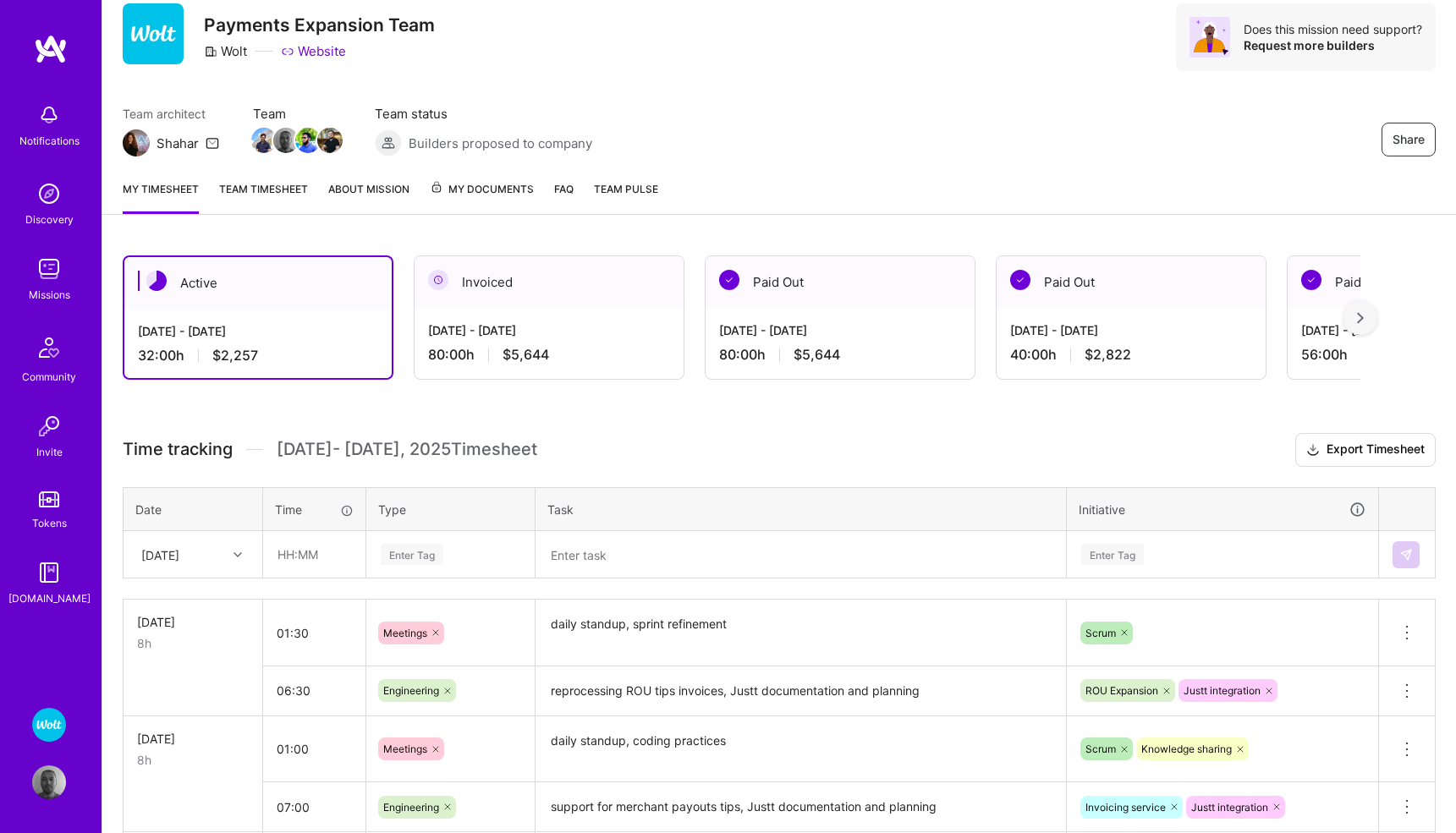
scroll to position [0, 0]
